Goal: Information Seeking & Learning: Learn about a topic

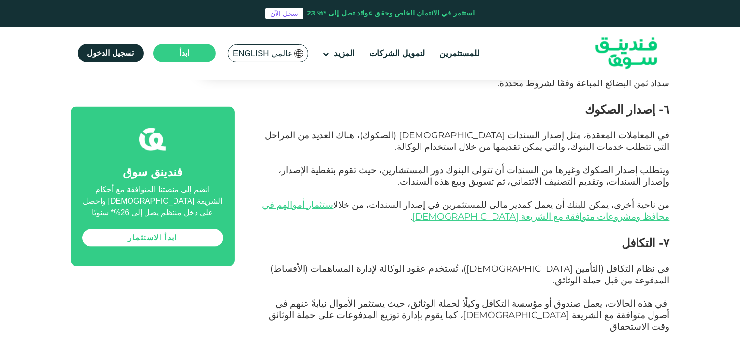
scroll to position [1449, 0]
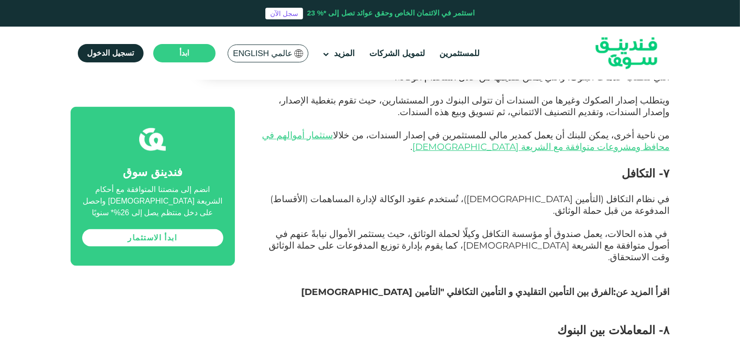
click at [519, 286] on link "الفرق بين التأمين التقليدي و التأمين التكافلي "التأمين الإسلامي" at bounding box center [457, 291] width 312 height 11
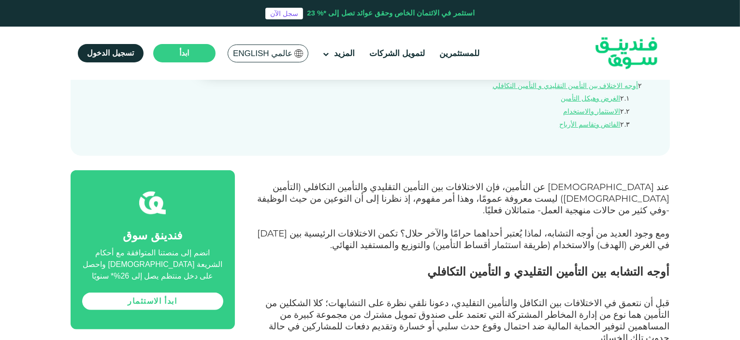
scroll to position [435, 0]
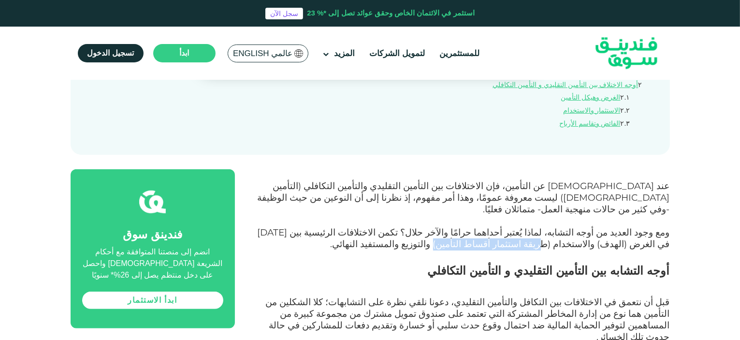
drag, startPoint x: 631, startPoint y: 204, endPoint x: 552, endPoint y: 204, distance: 78.8
click at [552, 227] on span "ومع وجود العديد من أوجه التشابه، لماذا يُعتبر أحداهما حرامًا والآخر حلال؟ تكمن …" at bounding box center [464, 238] width 412 height 23
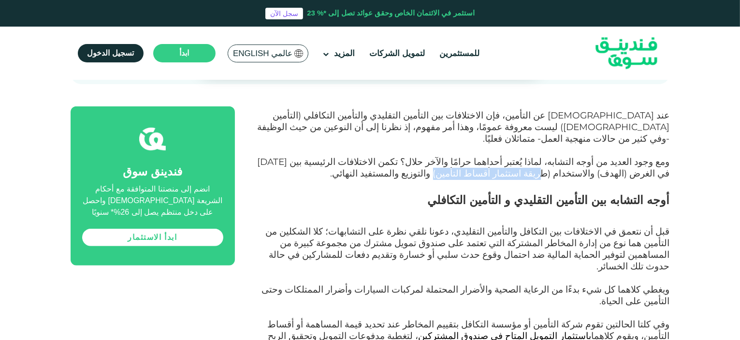
scroll to position [580, 0]
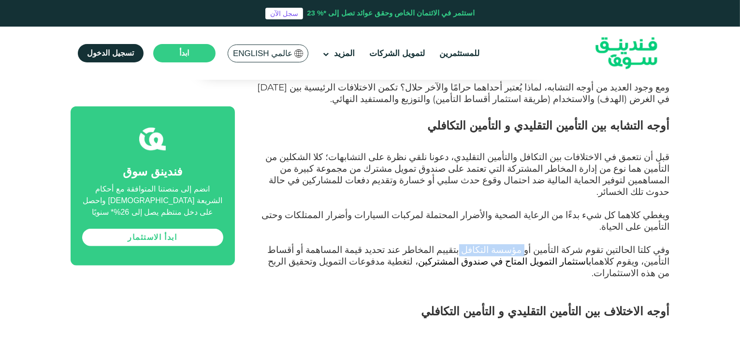
drag, startPoint x: 559, startPoint y: 185, endPoint x: 515, endPoint y: 185, distance: 44.0
click at [515, 244] on span "وفي كلتا الحالتين تقوم شركة التأمين أو مؤسسة التكافل بتقييم المخاطر عند تحديد ق…" at bounding box center [469, 261] width 402 height 34
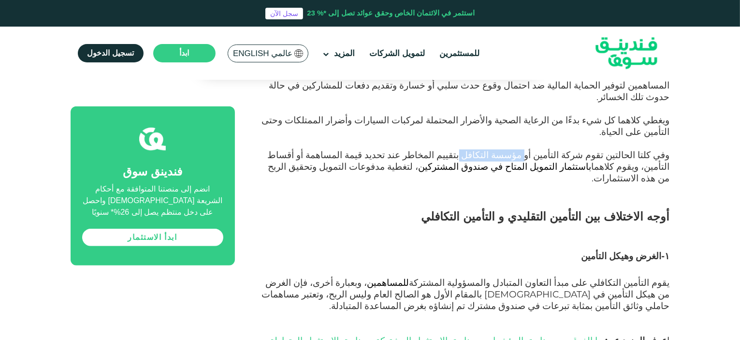
scroll to position [676, 0]
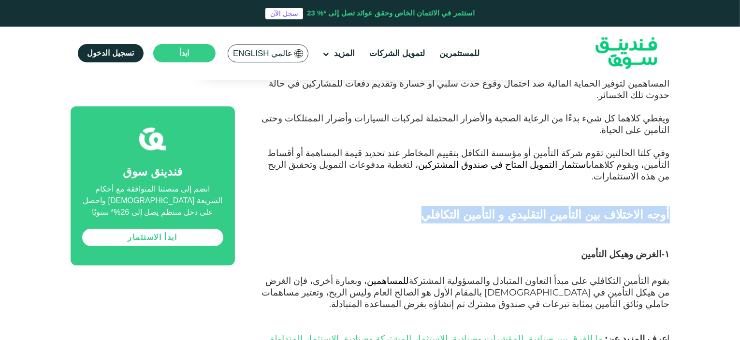
drag, startPoint x: 684, startPoint y: 138, endPoint x: 464, endPoint y: 130, distance: 219.9
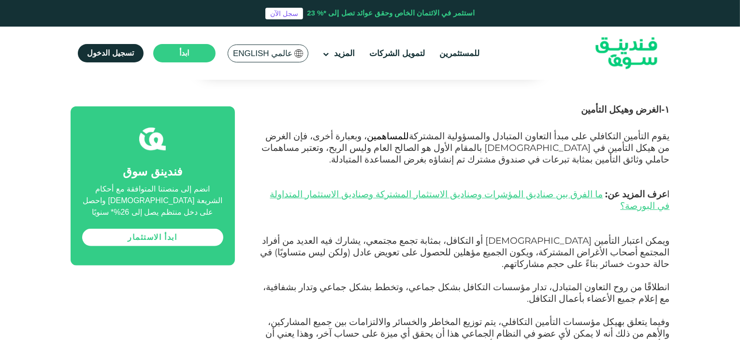
scroll to position [821, 0]
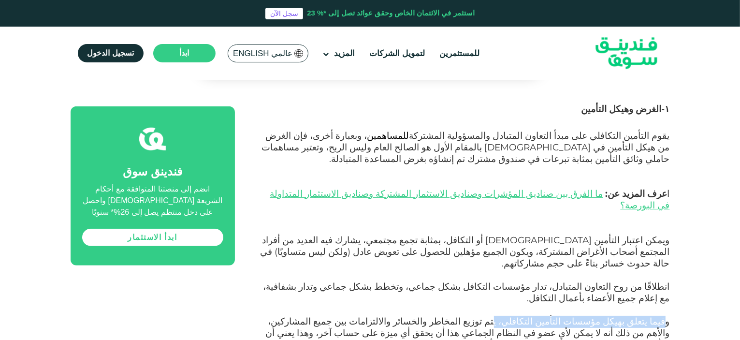
drag, startPoint x: 665, startPoint y: 210, endPoint x: 540, endPoint y: 210, distance: 124.7
click at [540, 315] on span "وفيما يتعلق بهيكل مؤسسات التأمين التكافلي، يتم توزيع المخاطر والخسائر والالتزام…" at bounding box center [468, 332] width 404 height 34
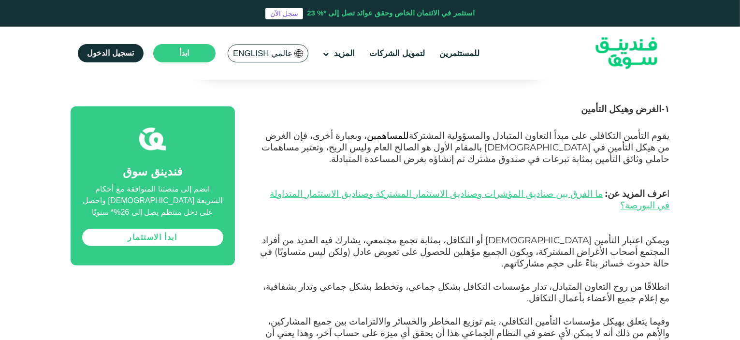
click at [532, 281] on p "انطلاقًا من روح التعاون المتبادل، تدار مؤسسات التكافل بشكل جماعي، وتخطط بشكل جم…" at bounding box center [463, 298] width 413 height 35
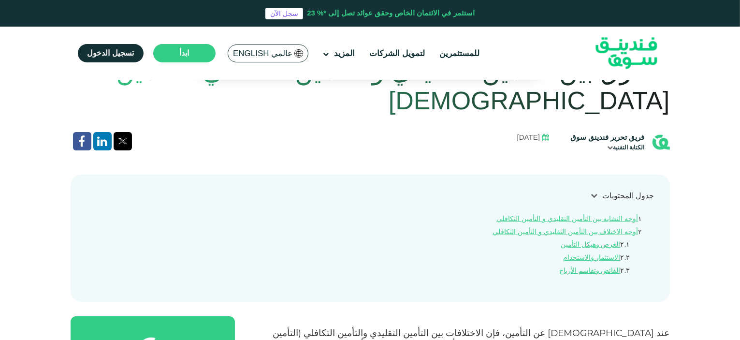
scroll to position [290, 0]
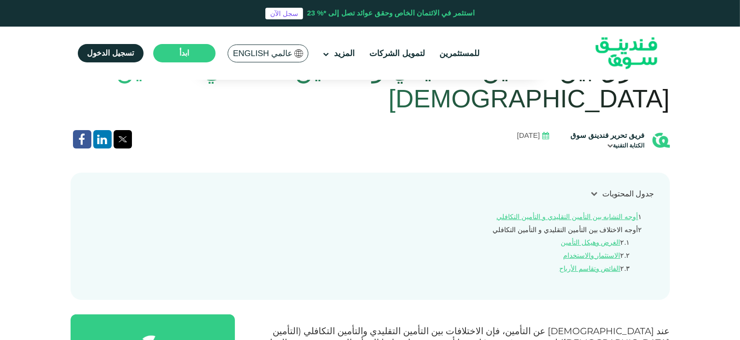
click at [553, 226] on link "أوجه الاختلاف بين التأمين التقليدي و التأمين التكافلي" at bounding box center [564, 230] width 145 height 8
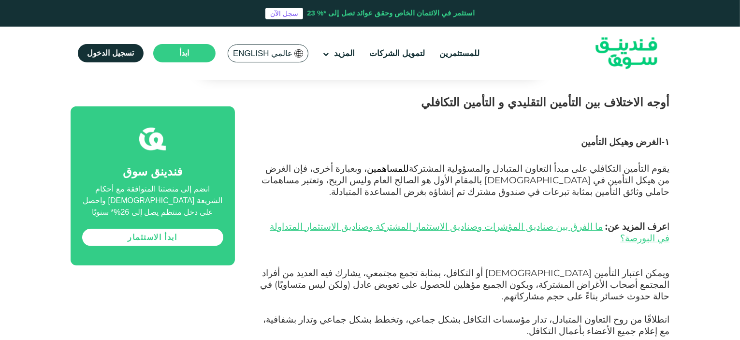
scroll to position [789, 0]
drag, startPoint x: 557, startPoint y: 208, endPoint x: 456, endPoint y: 210, distance: 101.0
click at [456, 313] on span "انطلاقًا من روح التعاون المتبادل، تدار مؤسسات التكافل بشكل جماعي، وتخطط بشكل جم…" at bounding box center [466, 324] width 406 height 23
click at [455, 313] on span "انطلاقًا من روح التعاون المتبادل، تدار مؤسسات التكافل بشكل جماعي، وتخطط بشكل جم…" at bounding box center [466, 324] width 406 height 23
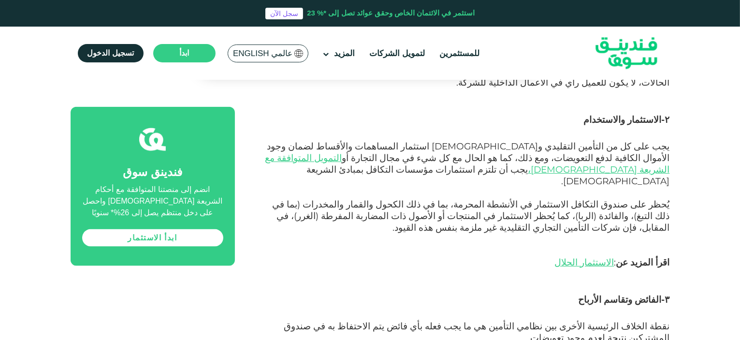
scroll to position [1273, 0]
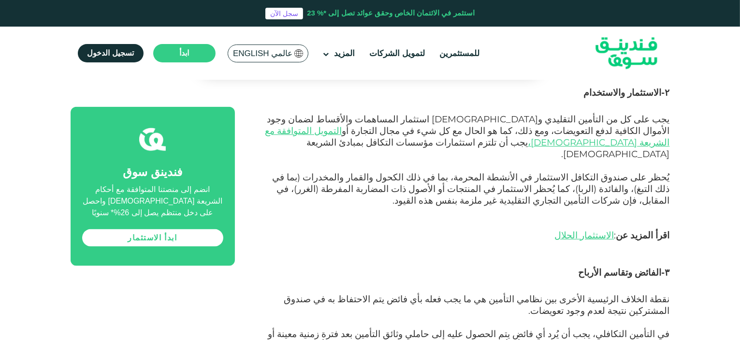
drag, startPoint x: 672, startPoint y: 200, endPoint x: 554, endPoint y: 202, distance: 117.4
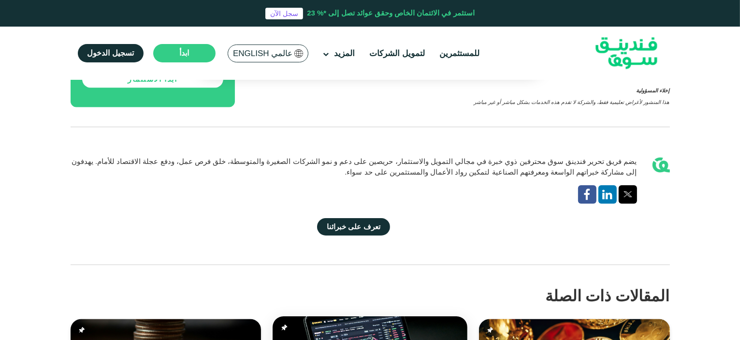
scroll to position [1659, 0]
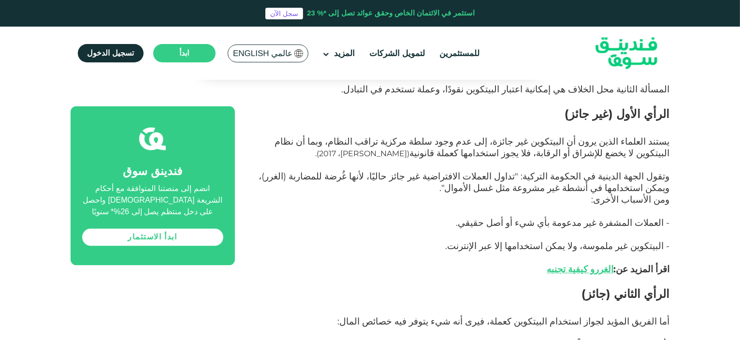
scroll to position [1691, 0]
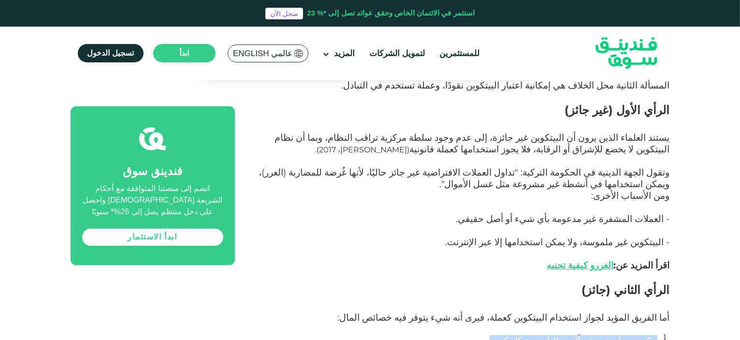
drag, startPoint x: 660, startPoint y: 207, endPoint x: 466, endPoint y: 311, distance: 220.5
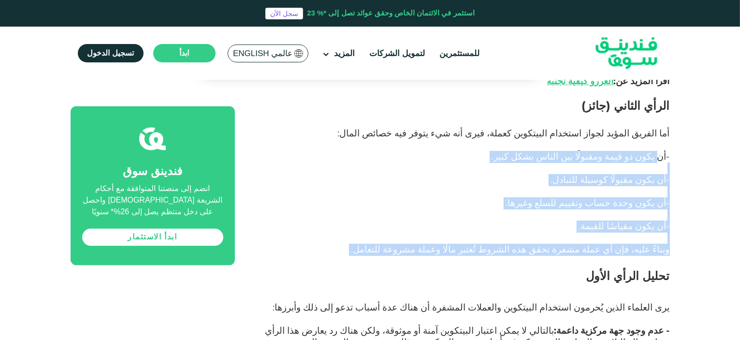
scroll to position [1884, 0]
